Goal: Communication & Community: Answer question/provide support

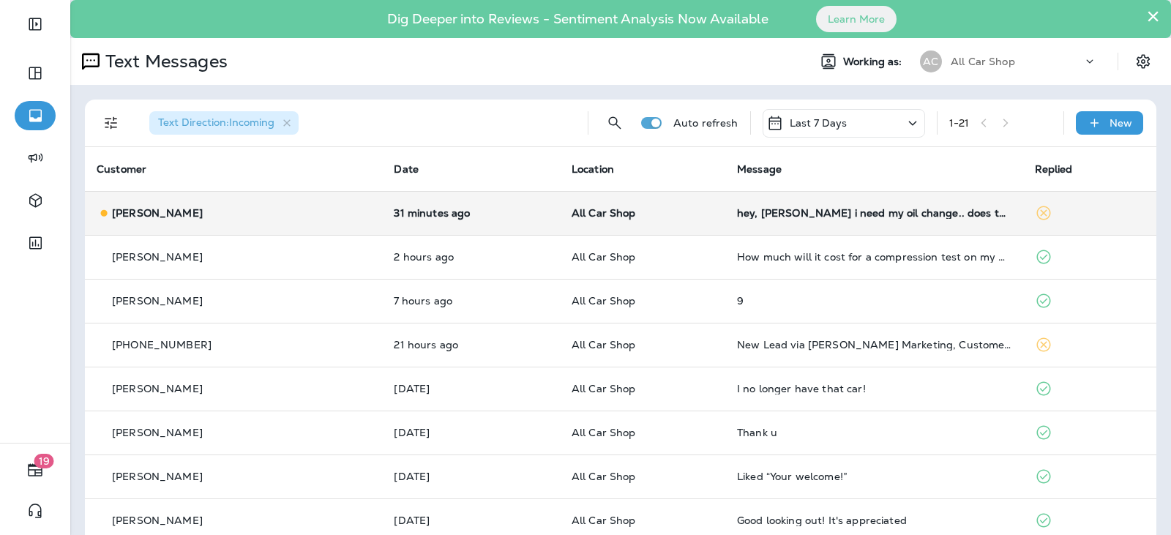
click at [725, 215] on td "hey, [PERSON_NAME] i need my oil change.. does this still apply and if so can i…" at bounding box center [873, 213] width 297 height 44
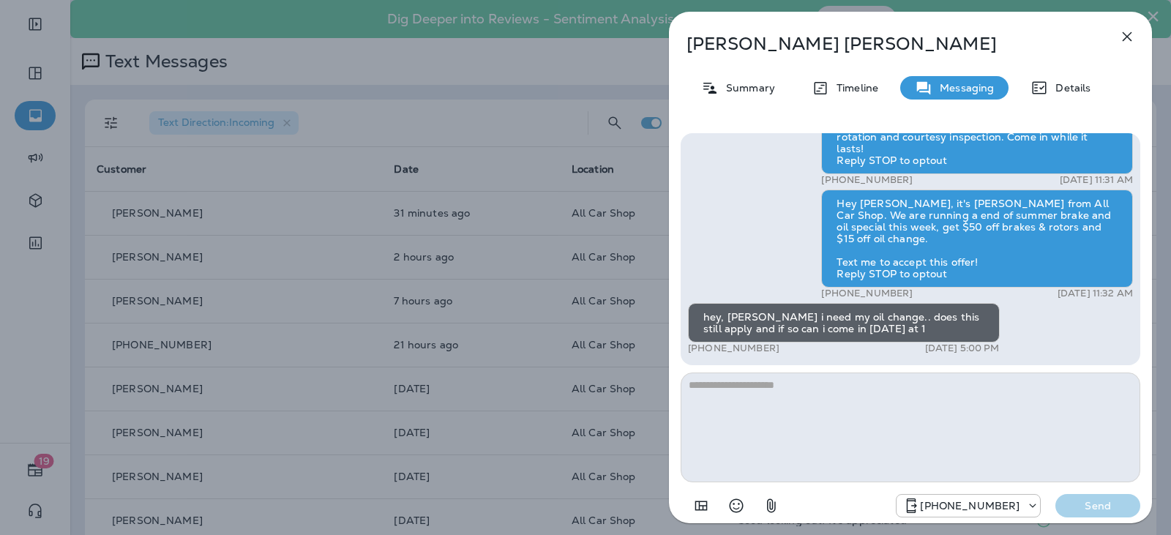
click at [762, 401] on textarea at bounding box center [911, 428] width 460 height 110
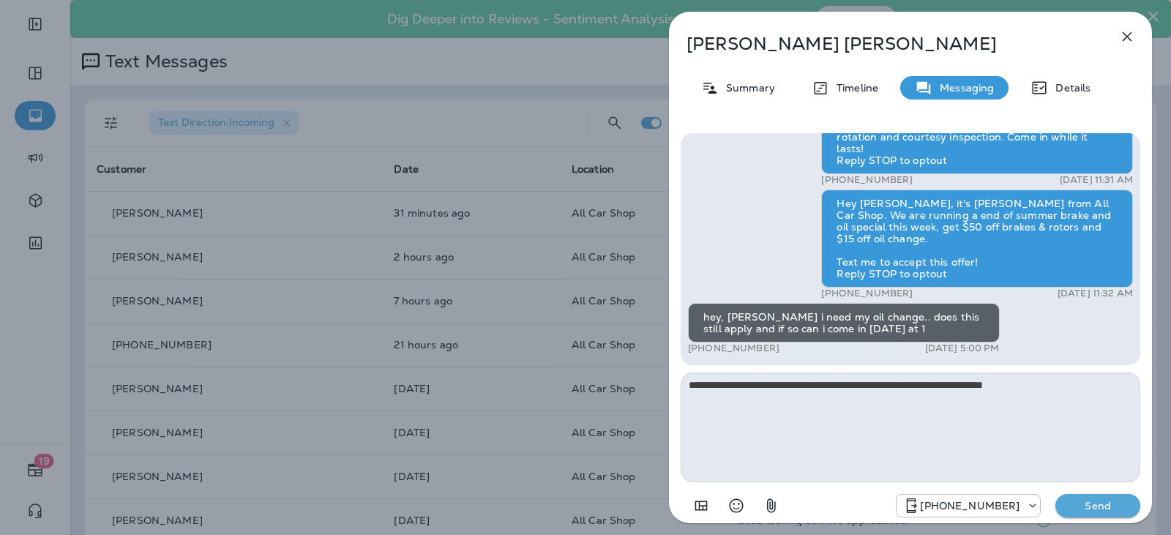
type textarea "**********"
click at [1099, 508] on p "Send" at bounding box center [1097, 505] width 61 height 13
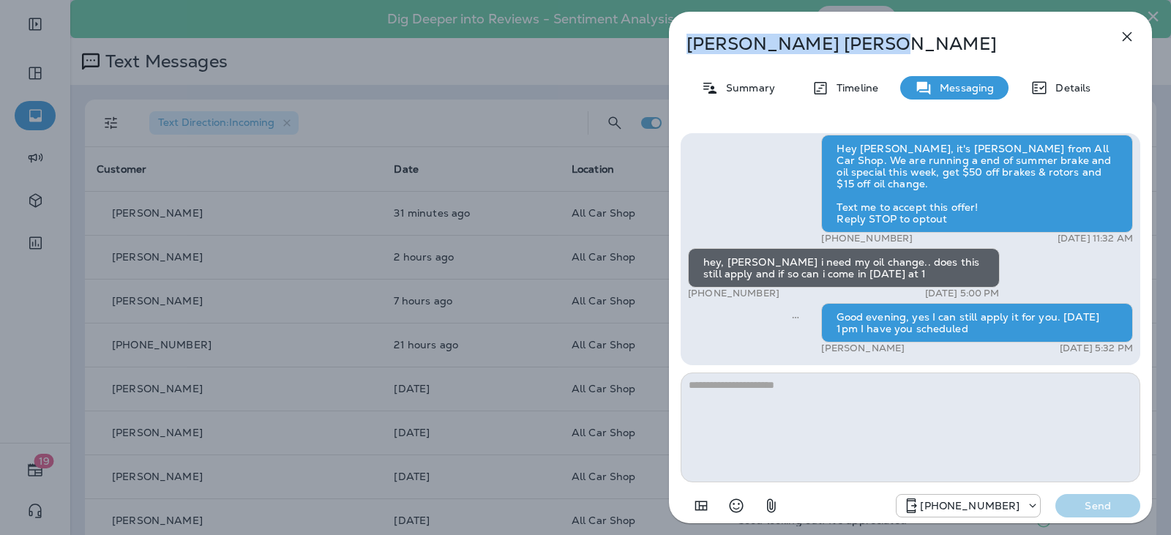
drag, startPoint x: 801, startPoint y: 51, endPoint x: 691, endPoint y: 49, distance: 110.5
click at [691, 49] on p "[PERSON_NAME]" at bounding box center [887, 44] width 400 height 20
copy p "[PERSON_NAME]"
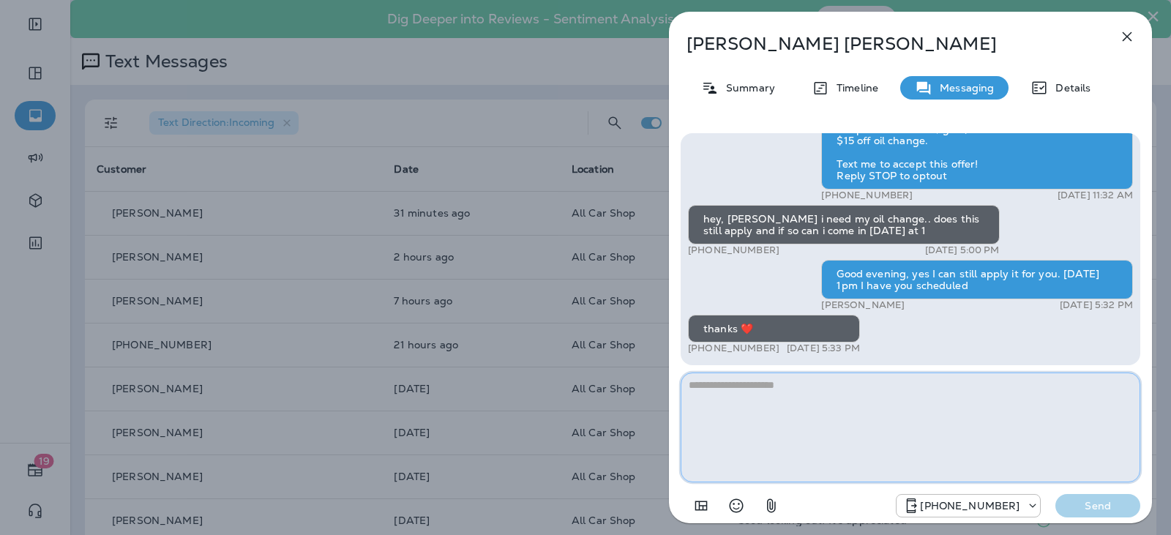
click at [733, 399] on textarea at bounding box center [911, 428] width 460 height 110
type textarea "**********"
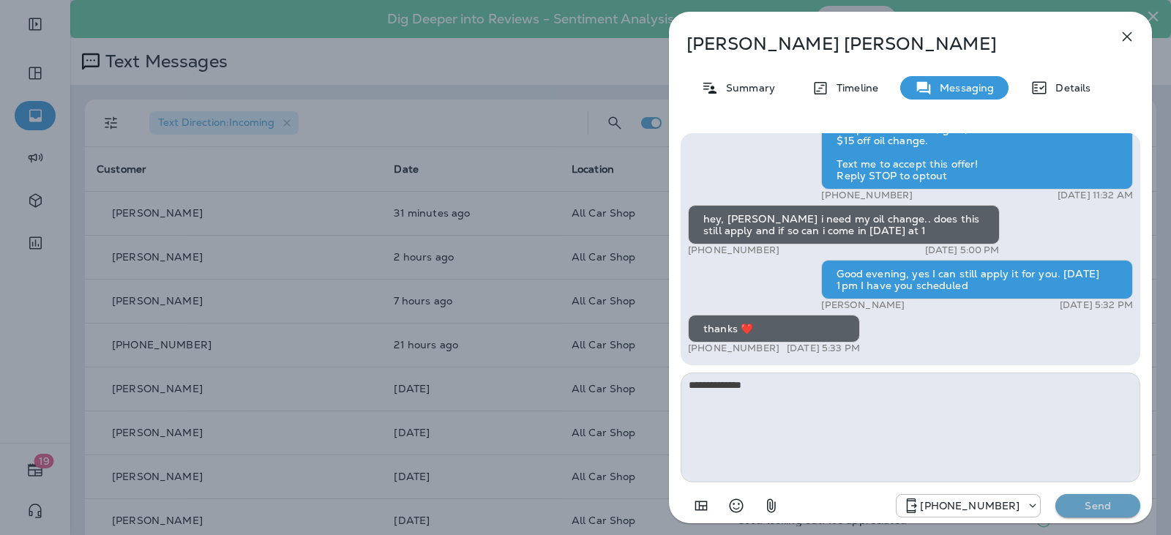
drag, startPoint x: 1096, startPoint y: 501, endPoint x: 1034, endPoint y: 479, distance: 66.2
click at [1096, 502] on p "Send" at bounding box center [1097, 505] width 61 height 13
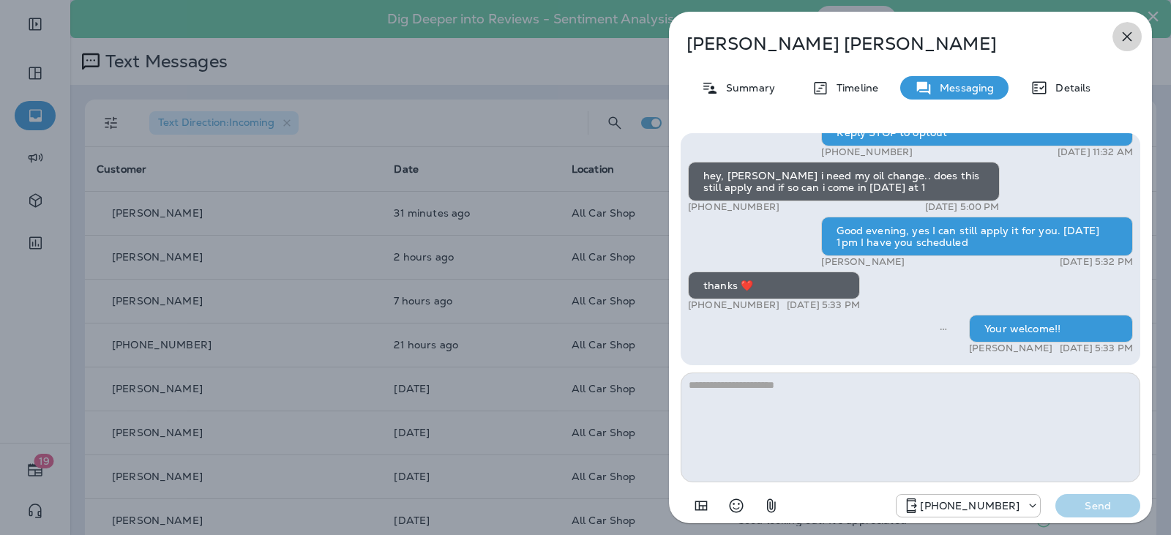
click at [1135, 33] on icon "button" at bounding box center [1127, 37] width 18 height 18
